Goal: Task Accomplishment & Management: Use online tool/utility

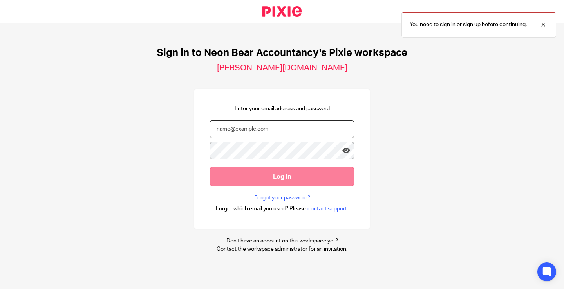
type input "[EMAIL_ADDRESS][DOMAIN_NAME]"
click at [264, 176] on input "Log in" at bounding box center [282, 176] width 144 height 19
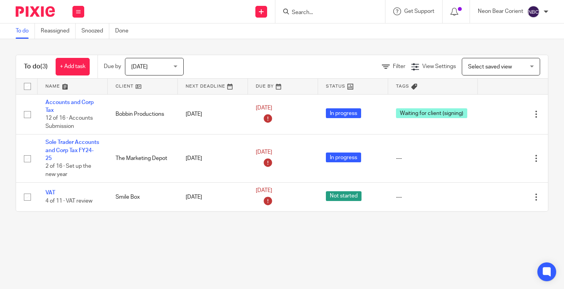
click at [305, 14] on input "Search" at bounding box center [326, 12] width 70 height 7
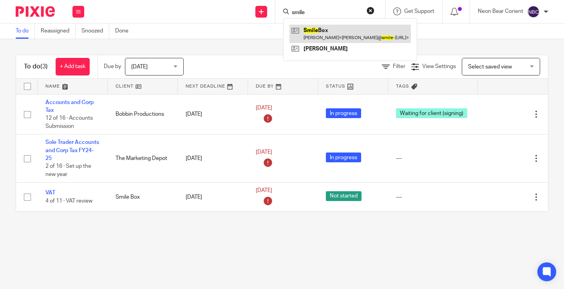
type input "smile"
click at [324, 38] on link at bounding box center [349, 34] width 121 height 18
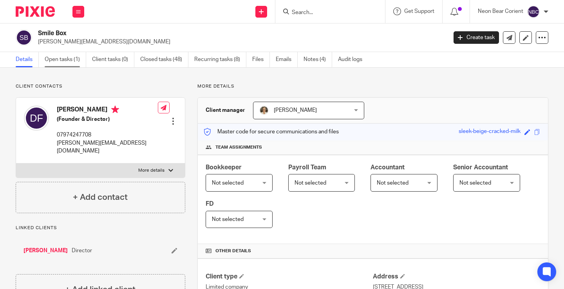
click at [67, 61] on link "Open tasks (1)" at bounding box center [65, 59] width 41 height 15
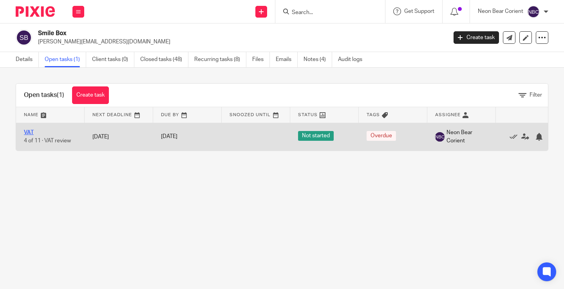
click at [31, 132] on link "VAT" at bounding box center [29, 132] width 10 height 5
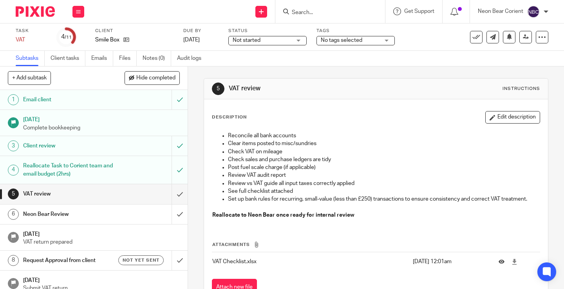
click at [37, 195] on h1 "VAT review" at bounding box center [70, 194] width 94 height 12
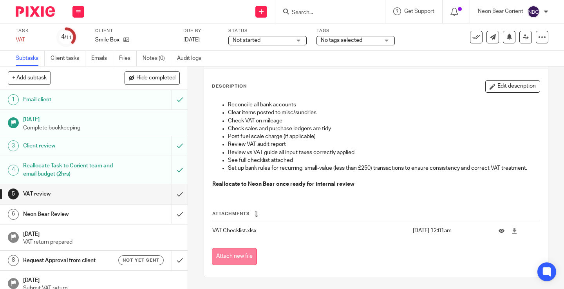
click at [232, 256] on button "Attach new file" at bounding box center [234, 257] width 45 height 18
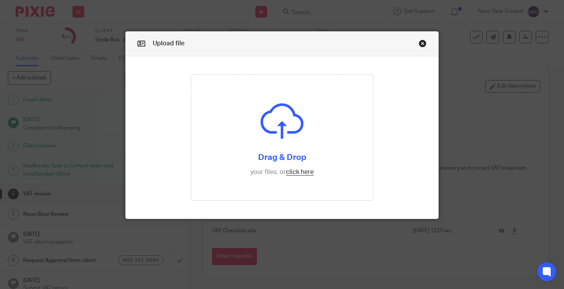
click at [420, 41] on link "Close this dialog window" at bounding box center [422, 45] width 8 height 11
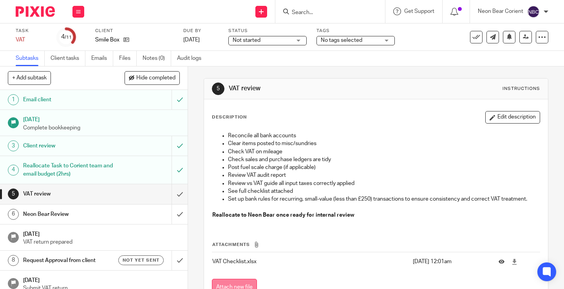
click at [235, 286] on button "Attach new file" at bounding box center [234, 288] width 45 height 18
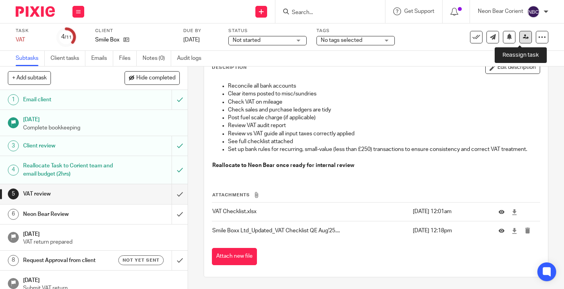
click at [523, 36] on icon at bounding box center [526, 37] width 6 height 6
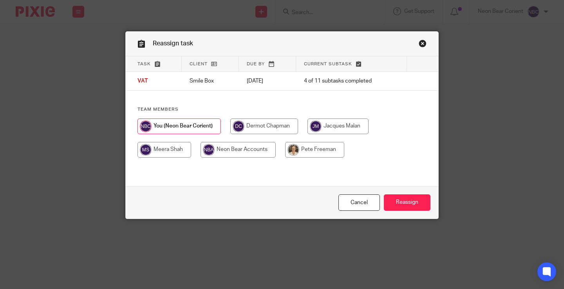
click at [165, 147] on input "radio" at bounding box center [164, 150] width 54 height 16
radio input "true"
click at [409, 204] on input "Reassign" at bounding box center [407, 203] width 47 height 17
